Goal: Task Accomplishment & Management: Complete application form

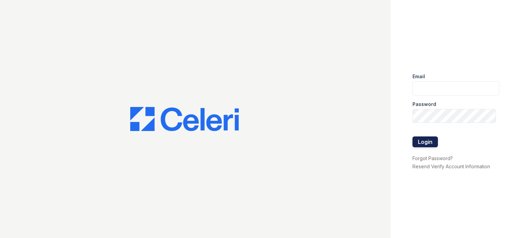
type input "[EMAIL_ADDRESS][DOMAIN_NAME]"
click at [425, 142] on button "Login" at bounding box center [424, 142] width 25 height 11
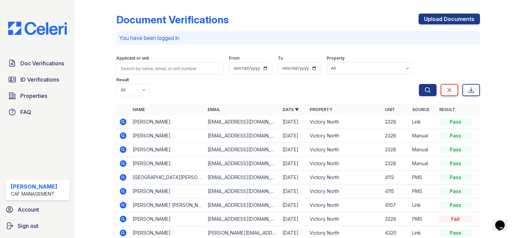
click at [120, 123] on icon at bounding box center [123, 122] width 7 height 7
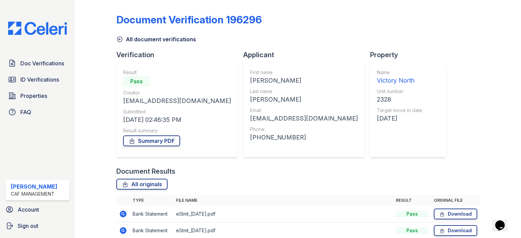
scroll to position [68, 0]
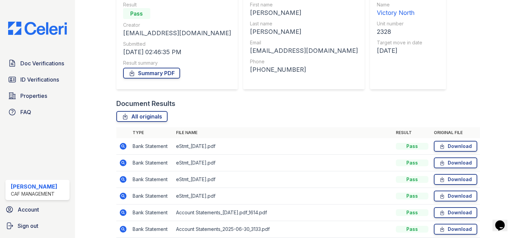
click at [122, 146] on icon at bounding box center [123, 146] width 2 height 2
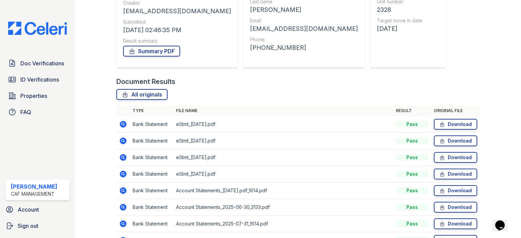
scroll to position [102, 0]
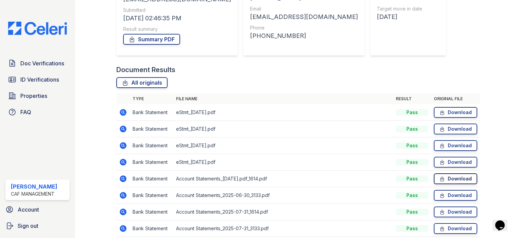
click at [441, 181] on link "Download" at bounding box center [455, 179] width 43 height 11
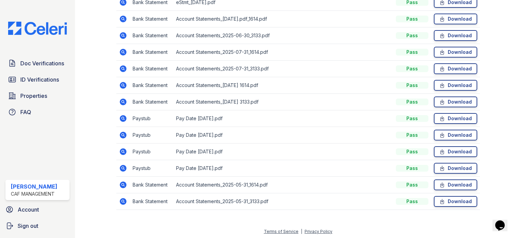
scroll to position [262, 0]
click at [456, 168] on link "Download" at bounding box center [455, 168] width 43 height 11
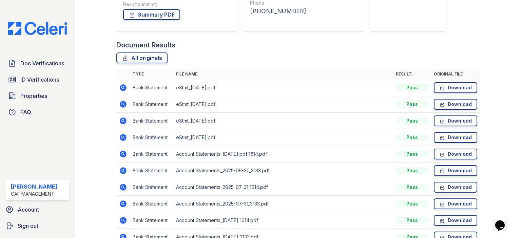
scroll to position [59, 0]
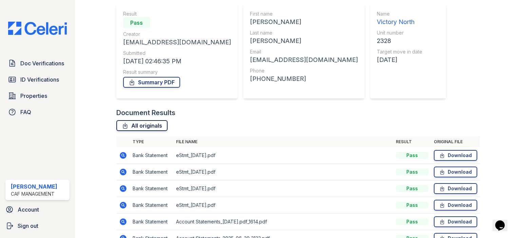
click at [140, 127] on link "All originals" at bounding box center [141, 125] width 51 height 11
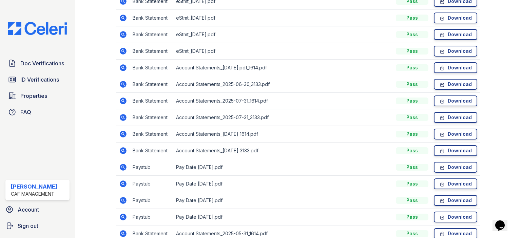
scroll to position [262, 0]
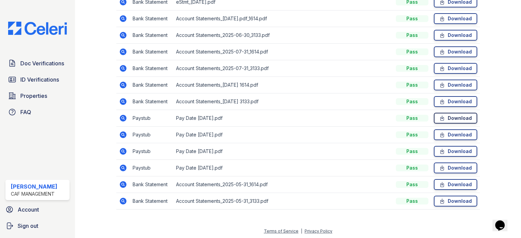
click at [446, 120] on link "Download" at bounding box center [455, 118] width 43 height 11
click at [445, 136] on link "Download" at bounding box center [455, 135] width 43 height 11
click at [445, 154] on link "Download" at bounding box center [455, 151] width 43 height 11
click at [445, 170] on link "Download" at bounding box center [455, 168] width 43 height 11
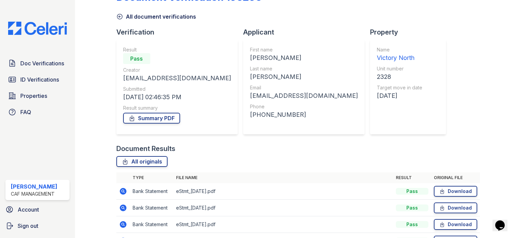
scroll to position [0, 0]
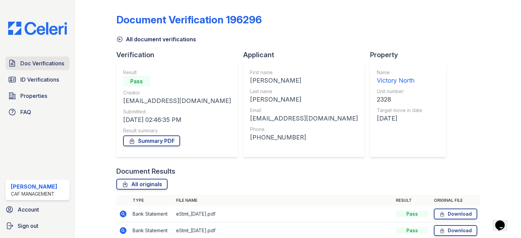
click at [41, 59] on link "Doc Verifications" at bounding box center [37, 64] width 64 height 14
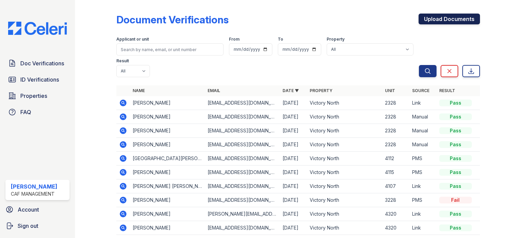
click at [431, 20] on link "Upload Documents" at bounding box center [448, 19] width 61 height 11
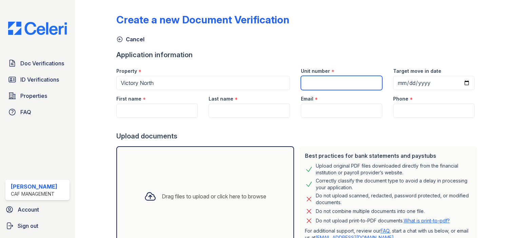
click at [323, 80] on input "Unit number" at bounding box center [341, 83] width 81 height 14
type input "2328"
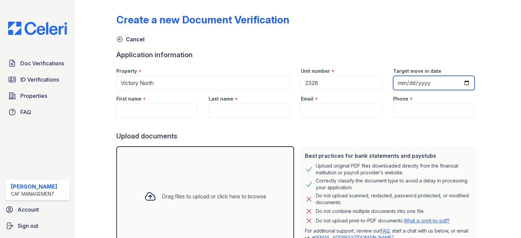
click at [463, 82] on input "Target move in date" at bounding box center [433, 83] width 81 height 14
type input "2025-10-10"
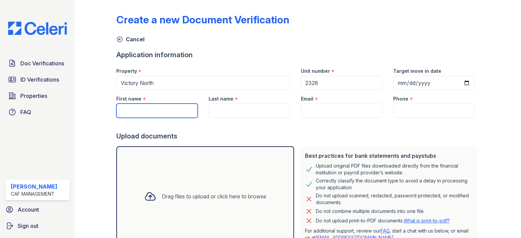
click at [179, 106] on input "First name" at bounding box center [156, 111] width 81 height 14
type input "Christina"
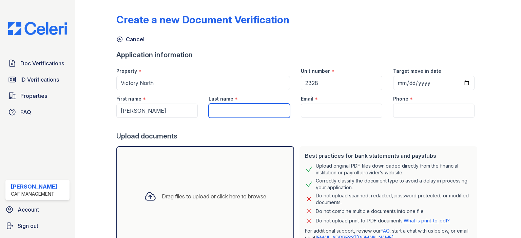
click at [227, 109] on input "Last name" at bounding box center [249, 111] width 81 height 14
type input "Decker"
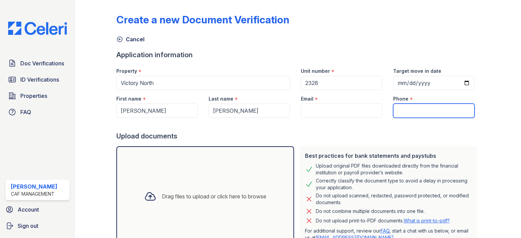
paste input "(830) 327-3165"
type input "(830) 327-3165"
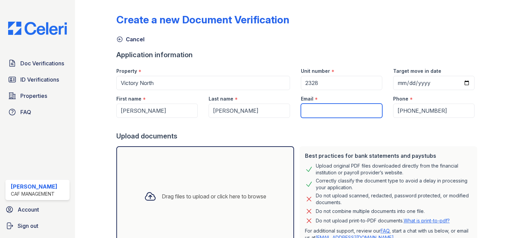
paste input "deckercd100@gmail.com"
type input "deckercd100@gmail.com"
click at [235, 193] on div "Drag files to upload or click here to browse" at bounding box center [214, 197] width 104 height 8
click at [205, 176] on div "Drag files to upload or click here to browse" at bounding box center [205, 196] width 178 height 100
click at [194, 192] on div "Drag files to upload or click here to browse" at bounding box center [205, 196] width 133 height 23
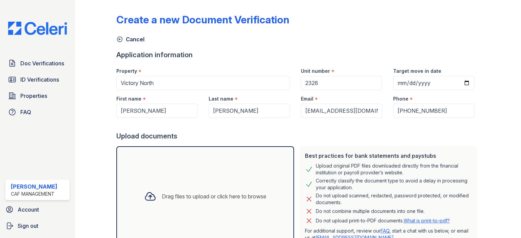
click at [201, 186] on div "Drag files to upload or click here to browse" at bounding box center [205, 196] width 133 height 23
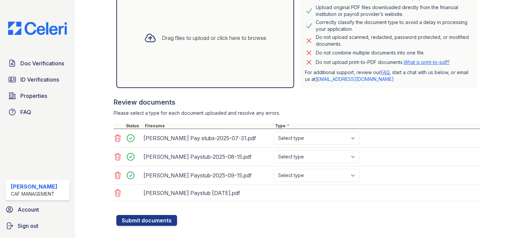
scroll to position [168, 0]
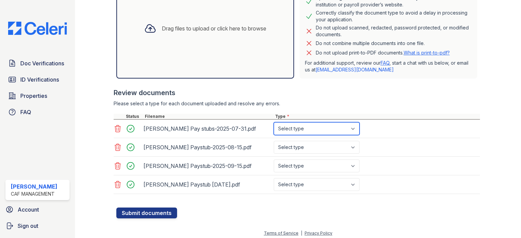
click at [309, 126] on select "Select type Paystub Bank Statement Offer Letter Tax Documents Benefit Award Let…" at bounding box center [317, 128] width 86 height 13
select select "paystub"
click at [274, 122] on select "Select type Paystub Bank Statement Offer Letter Tax Documents Benefit Award Let…" at bounding box center [317, 128] width 86 height 13
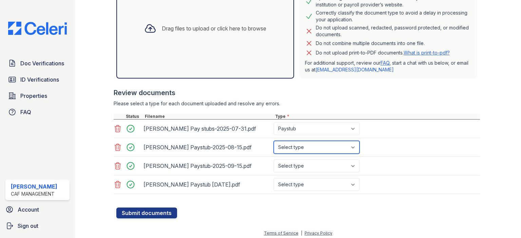
click at [307, 144] on select "Select type Paystub Bank Statement Offer Letter Tax Documents Benefit Award Let…" at bounding box center [317, 147] width 86 height 13
select select "paystub"
click at [274, 141] on select "Select type Paystub Bank Statement Offer Letter Tax Documents Benefit Award Let…" at bounding box center [317, 147] width 86 height 13
click at [307, 157] on div "Christina Decker Paystub-2025-09-15.pdf Select type Paystub Bank Statement Offe…" at bounding box center [297, 166] width 366 height 19
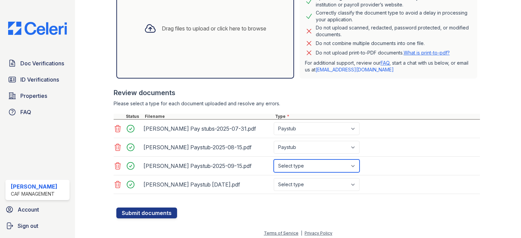
click at [310, 163] on select "Select type Paystub Bank Statement Offer Letter Tax Documents Benefit Award Let…" at bounding box center [317, 166] width 86 height 13
select select "paystub"
click at [274, 160] on select "Select type Paystub Bank Statement Offer Letter Tax Documents Benefit Award Let…" at bounding box center [317, 166] width 86 height 13
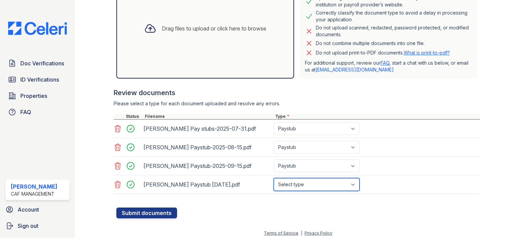
click at [298, 187] on select "Select type Paystub Bank Statement Offer Letter Tax Documents Benefit Award Let…" at bounding box center [317, 184] width 86 height 13
select select "paystub"
click at [274, 178] on select "Select type Paystub Bank Statement Offer Letter Tax Documents Benefit Award Let…" at bounding box center [317, 184] width 86 height 13
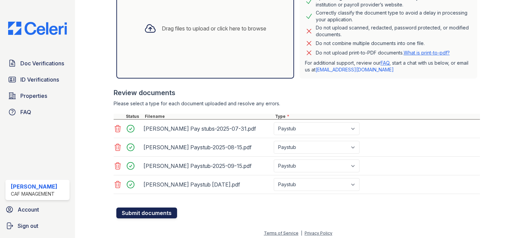
click at [156, 213] on button "Submit documents" at bounding box center [146, 213] width 61 height 11
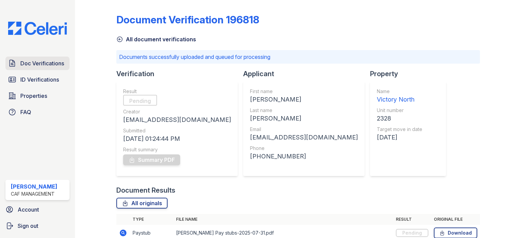
click at [40, 63] on span "Doc Verifications" at bounding box center [42, 63] width 44 height 8
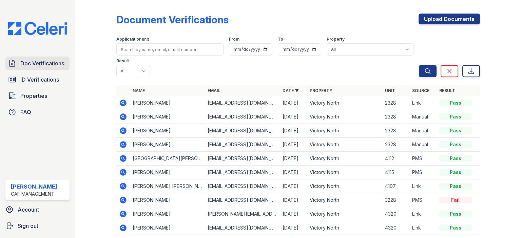
click at [35, 62] on span "Doc Verifications" at bounding box center [42, 63] width 44 height 8
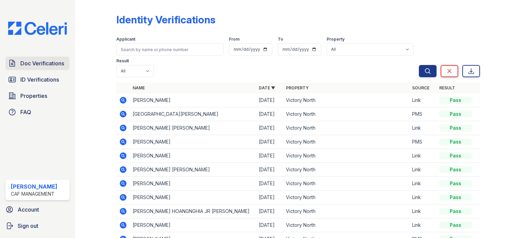
click at [46, 64] on span "Doc Verifications" at bounding box center [42, 63] width 44 height 8
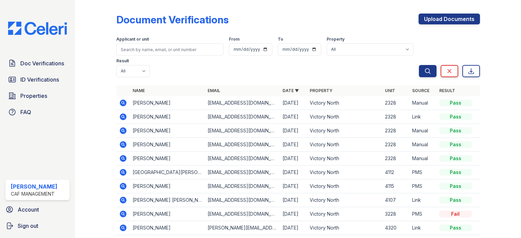
click at [123, 102] on icon at bounding box center [123, 103] width 8 height 8
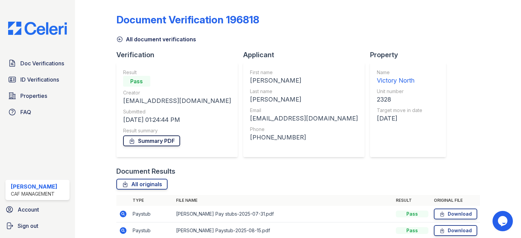
click at [165, 139] on link "Summary PDF" at bounding box center [151, 141] width 57 height 11
